Goal: Task Accomplishment & Management: Complete application form

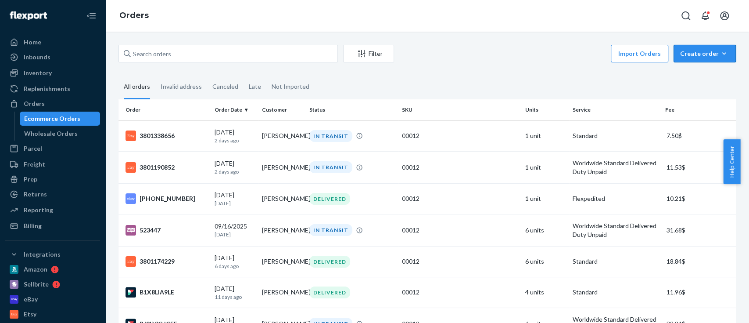
click at [692, 55] on div "Create order" at bounding box center [704, 53] width 49 height 9
click at [718, 73] on span "Ecommerce order" at bounding box center [710, 75] width 54 height 6
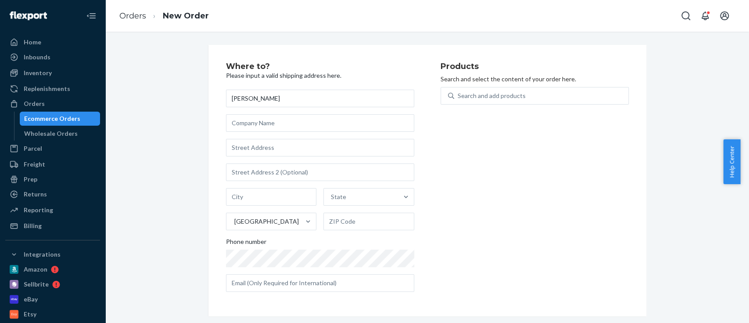
type input "[PERSON_NAME]"
click at [258, 151] on input "text" at bounding box center [320, 148] width 188 height 18
paste input "9711 Grey Kestrel Dr"
type input "9711 Grey Kestrel Dr"
type input "Verona"
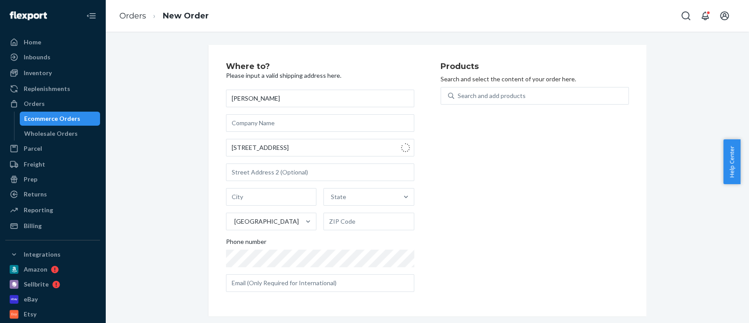
type input "53593"
click at [470, 236] on div "Products Search and select the content of your order here. Search and add produ…" at bounding box center [535, 180] width 188 height 236
click at [472, 91] on div "Search and add products" at bounding box center [492, 95] width 68 height 9
click at [459, 91] on input "0 results available. Use Up and Down to choose options, press Enter to select t…" at bounding box center [458, 95] width 1 height 9
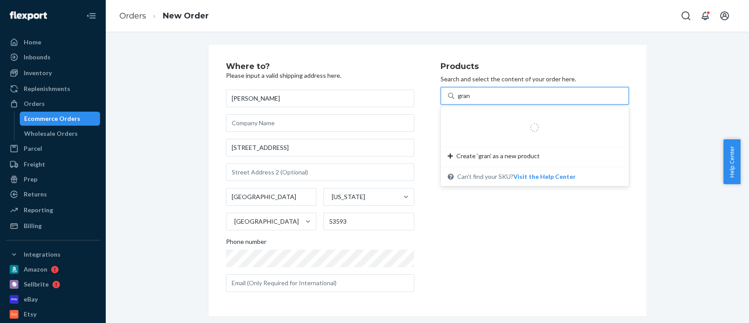
type input "grana"
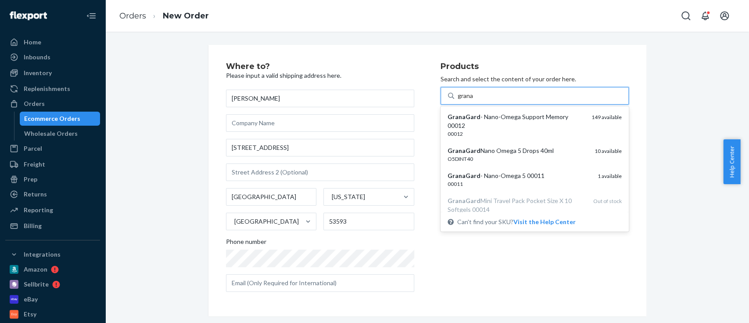
click at [539, 124] on div "GranaGard - Nano-Omega Support Memory 00012" at bounding box center [516, 121] width 137 height 18
click at [474, 100] on input "grana" at bounding box center [466, 95] width 16 height 9
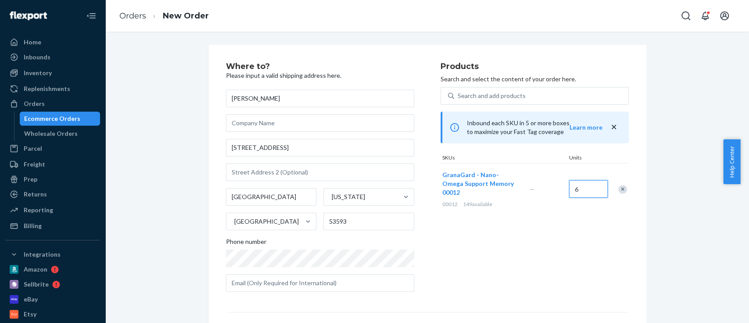
type input "6"
click at [556, 250] on div "Products Search and select the content of your order here. Search and add produ…" at bounding box center [535, 180] width 188 height 236
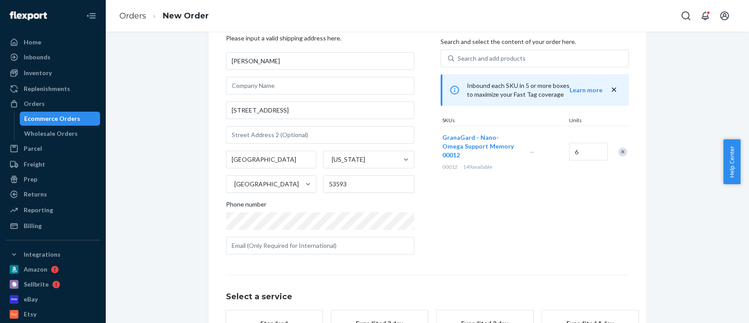
scroll to position [103, 0]
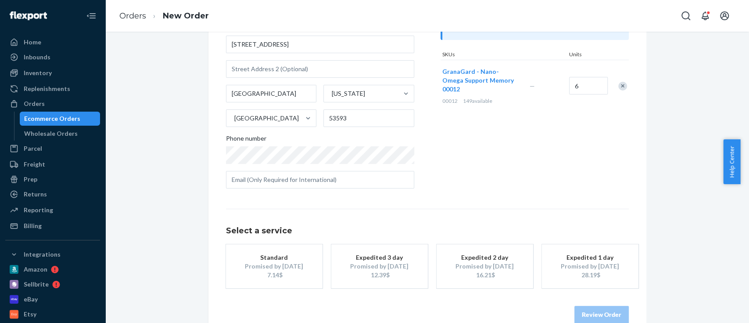
click at [376, 268] on div "Promised by Sep 25, 2025" at bounding box center [380, 266] width 70 height 9
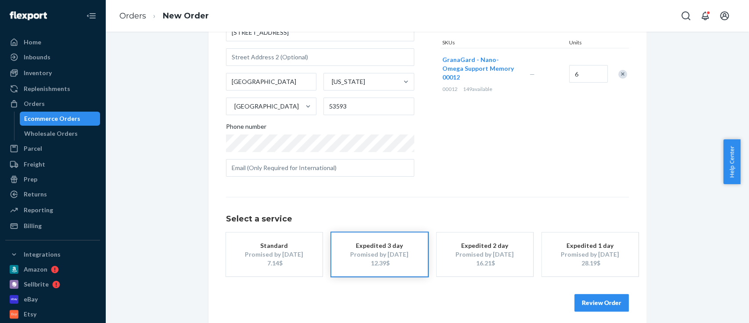
scroll to position [121, 0]
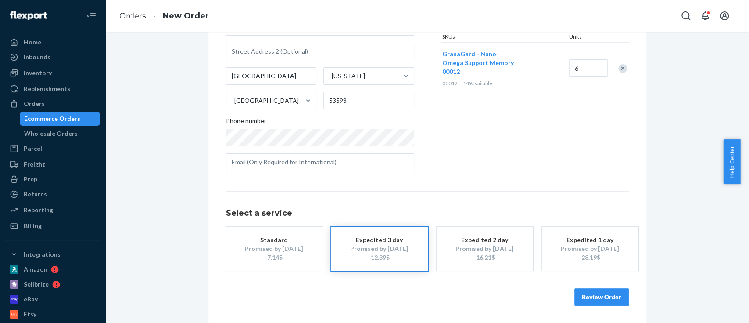
click at [610, 297] on button "Review Order" at bounding box center [601, 297] width 54 height 18
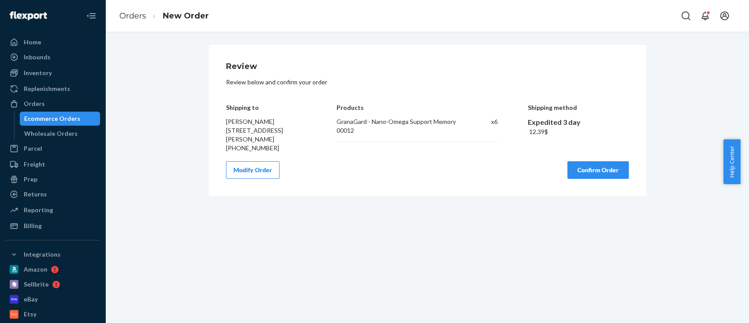
scroll to position [0, 0]
click at [594, 169] on button "Confirm Order" at bounding box center [597, 170] width 61 height 18
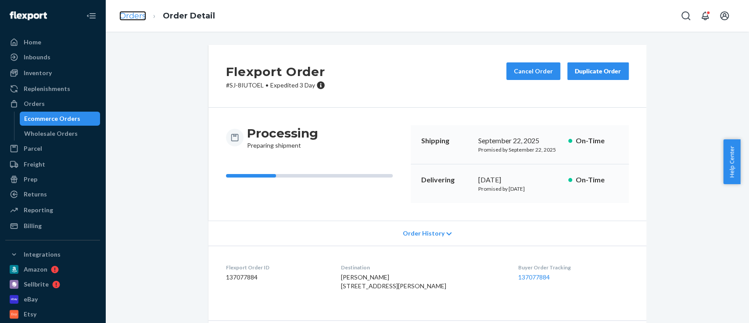
click at [139, 18] on link "Orders" at bounding box center [132, 16] width 27 height 10
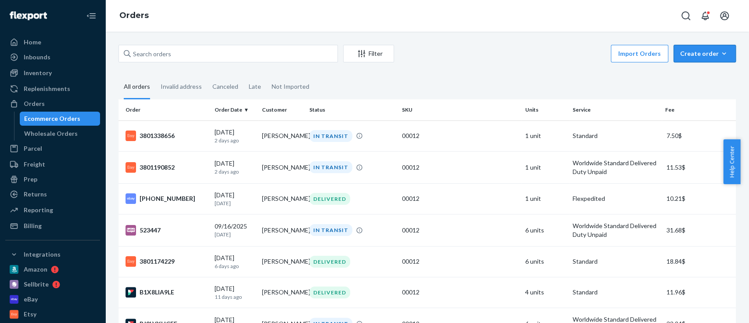
click at [690, 57] on div "Create order" at bounding box center [704, 53] width 49 height 9
click at [694, 72] on span "Ecommerce order" at bounding box center [710, 75] width 54 height 6
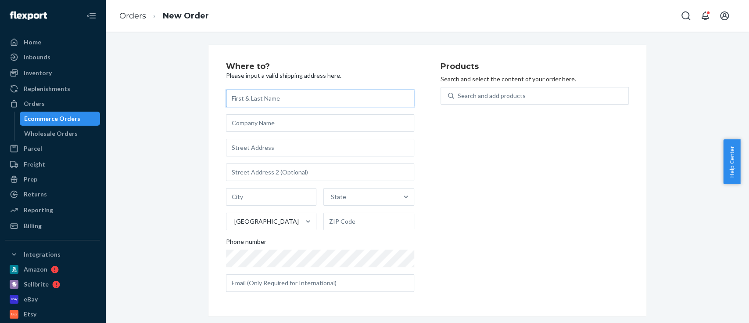
click at [285, 95] on input "text" at bounding box center [320, 99] width 188 height 18
paste input "[PERSON_NAME]"
type input "[PERSON_NAME]"
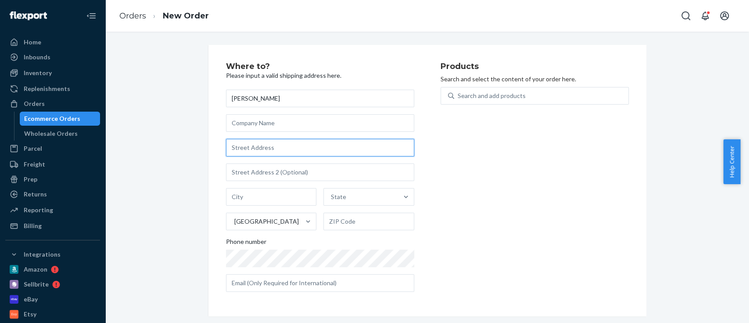
click at [289, 144] on input "text" at bounding box center [320, 148] width 188 height 18
paste input "1 Whalen Court"
type input "1 Whalen Ct"
type input "West Orange"
type input "07052"
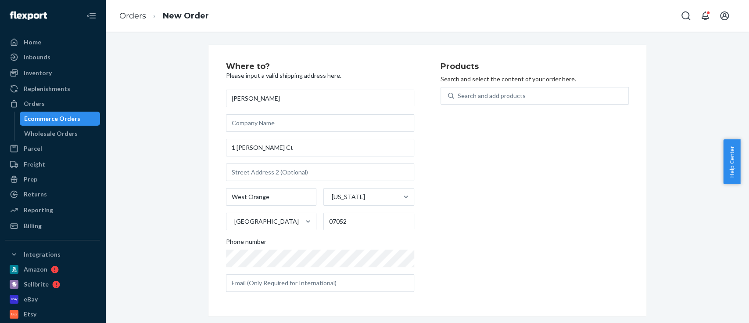
click at [477, 246] on div "Products Search and select the content of your order here. Search and add produ…" at bounding box center [535, 180] width 188 height 236
click at [513, 100] on div "Search and add products" at bounding box center [541, 96] width 174 height 16
click at [459, 100] on input "Search and add products" at bounding box center [458, 95] width 1 height 9
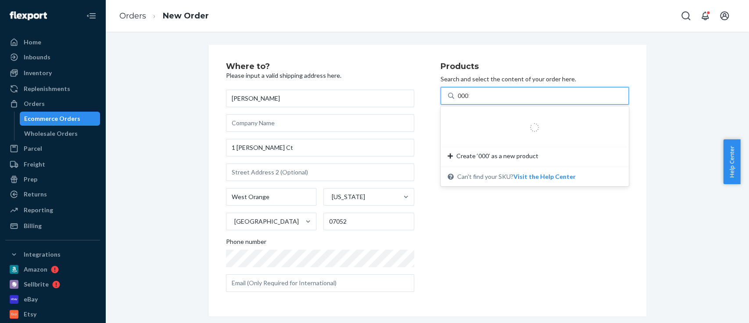
type input "00012"
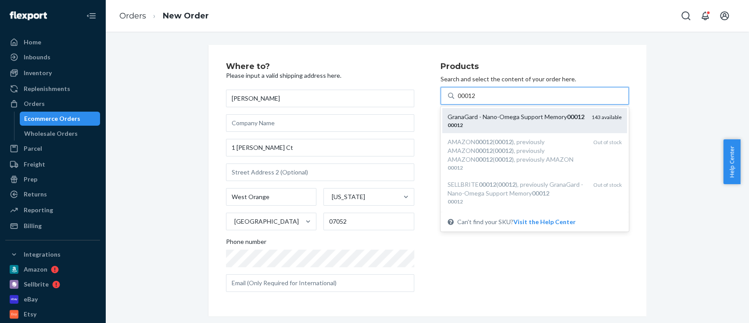
click at [498, 116] on div "GranaGard - Nano-Omega Support Memory 00012" at bounding box center [516, 116] width 137 height 9
click at [477, 100] on input "00012" at bounding box center [467, 95] width 19 height 9
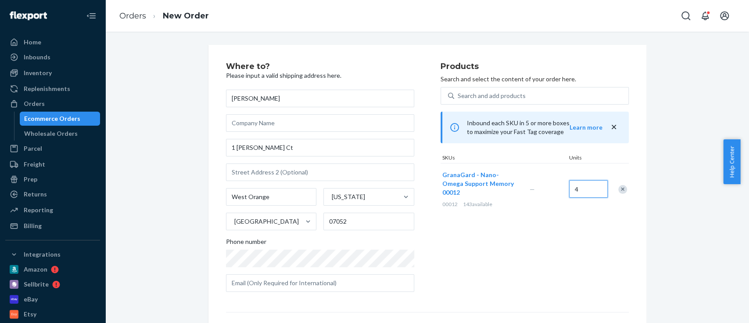
type input "4"
click at [515, 237] on div "Products Search and select the content of your order here. Search and add produ…" at bounding box center [535, 180] width 188 height 236
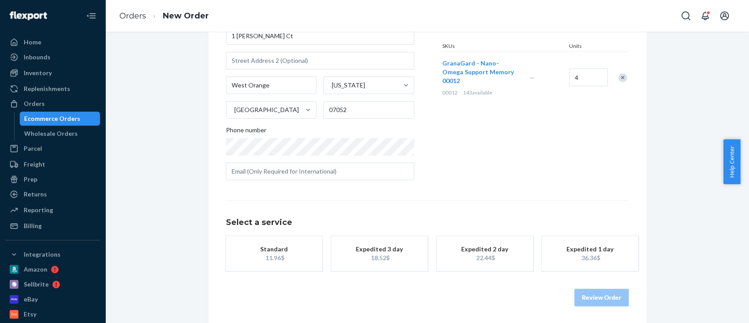
scroll to position [112, 0]
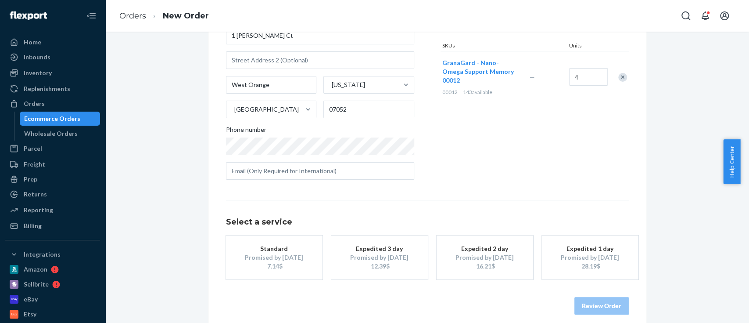
click at [354, 260] on div "Promised by Sep 25, 2025" at bounding box center [380, 257] width 70 height 9
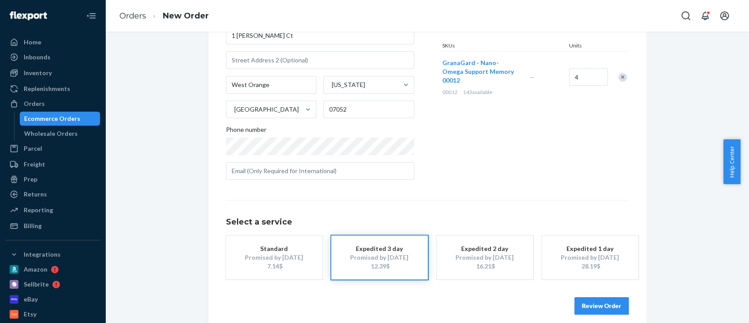
click at [602, 307] on button "Review Order" at bounding box center [601, 306] width 54 height 18
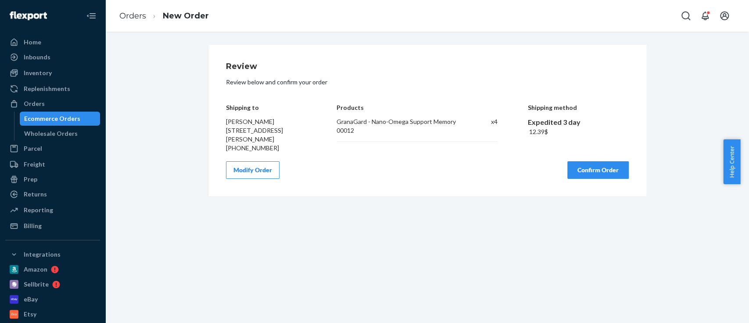
scroll to position [0, 0]
click at [596, 170] on button "Confirm Order" at bounding box center [597, 170] width 61 height 18
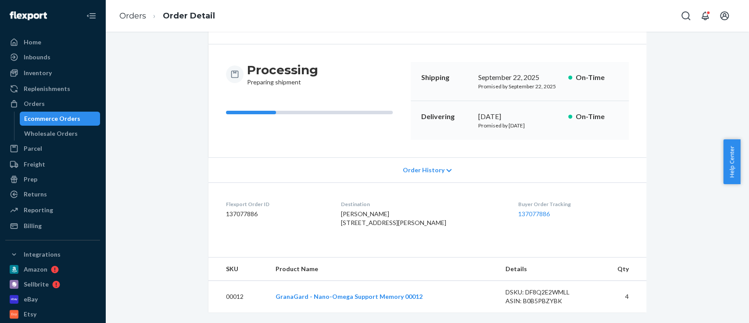
scroll to position [80, 0]
click at [524, 210] on link "137077886" at bounding box center [534, 213] width 32 height 7
click at [135, 20] on link "Orders" at bounding box center [132, 16] width 27 height 10
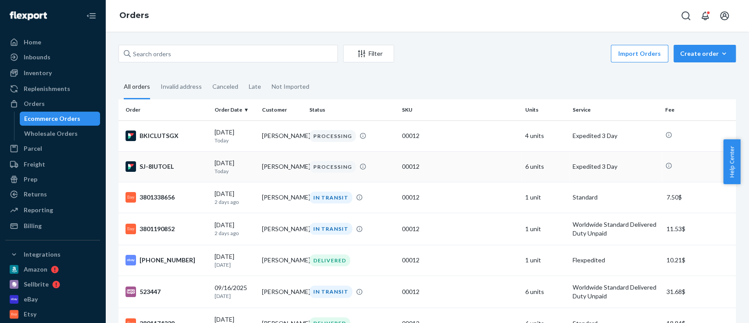
click at [275, 174] on td "[PERSON_NAME]" at bounding box center [281, 166] width 47 height 31
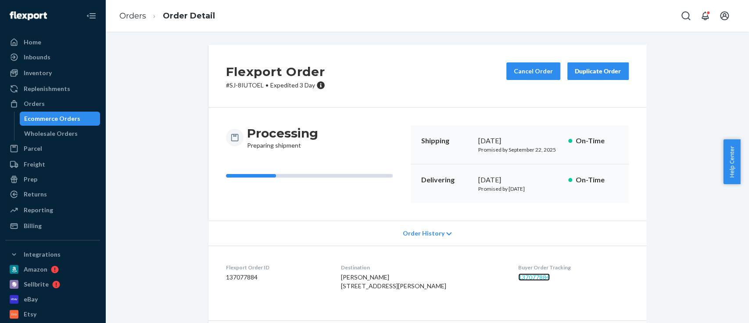
click at [531, 274] on link "137077884" at bounding box center [534, 276] width 32 height 7
